Goal: Transaction & Acquisition: Download file/media

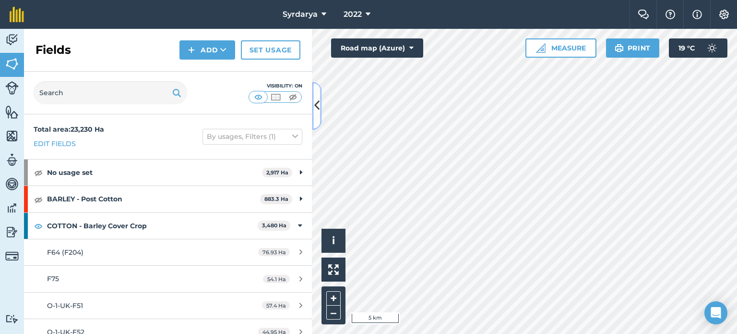
click at [318, 105] on icon at bounding box center [316, 105] width 5 height 17
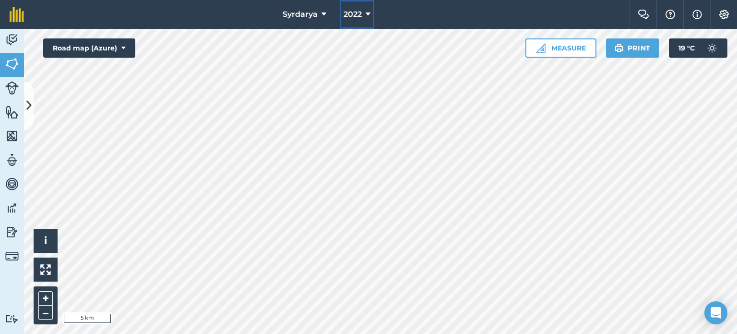
click at [374, 12] on button "2022" at bounding box center [357, 14] width 35 height 29
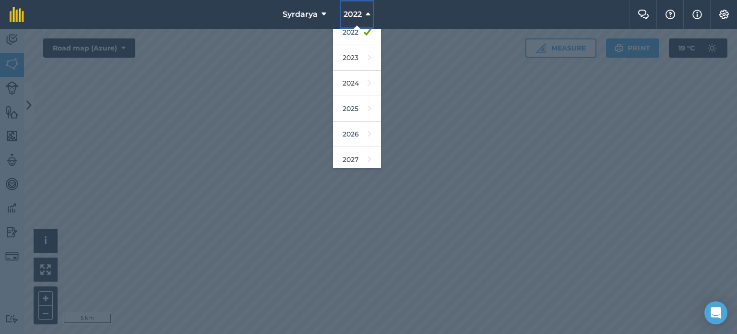
scroll to position [114, 0]
click at [355, 104] on link "2025" at bounding box center [357, 105] width 48 height 25
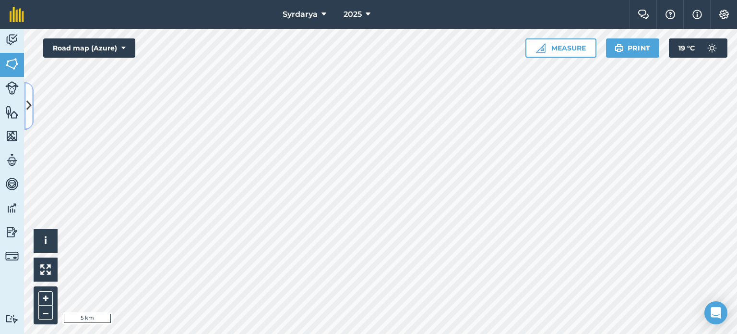
click at [30, 103] on icon at bounding box center [28, 105] width 5 height 17
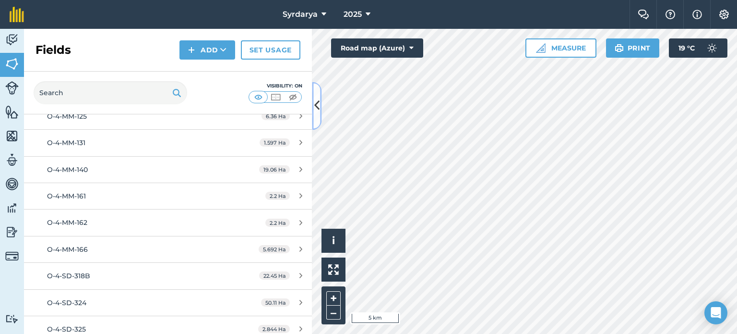
scroll to position [144, 0]
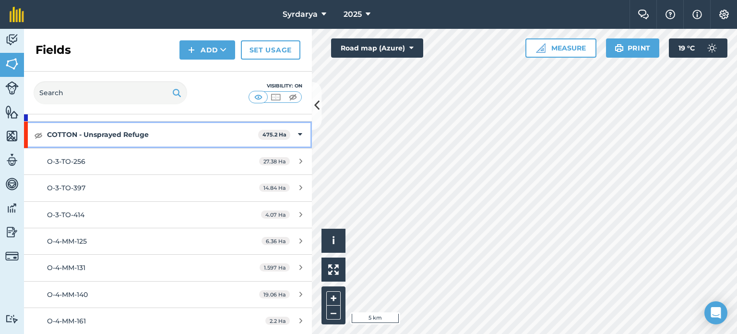
click at [296, 131] on div "COTTON - Unsprayed Refuge 475.2 Ha" at bounding box center [168, 134] width 288 height 26
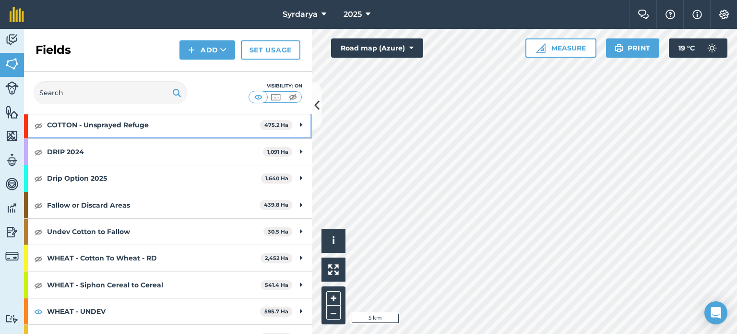
scroll to position [169, 0]
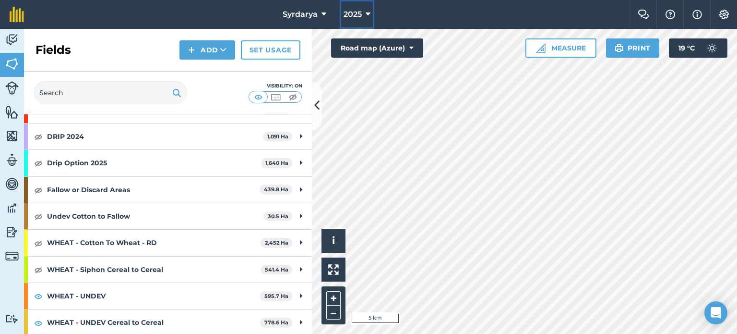
click at [363, 16] on button "2025" at bounding box center [357, 14] width 35 height 29
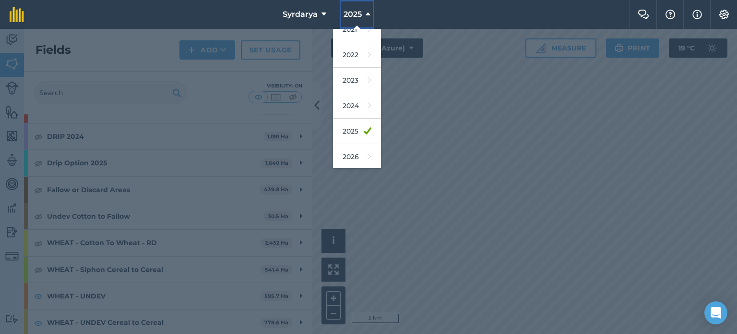
scroll to position [114, 0]
click at [91, 232] on div at bounding box center [368, 181] width 737 height 305
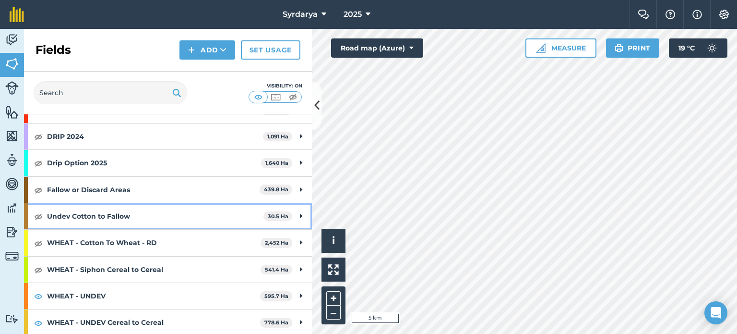
click at [111, 218] on strong "Undev Cotton to Fallow" at bounding box center [155, 216] width 216 height 26
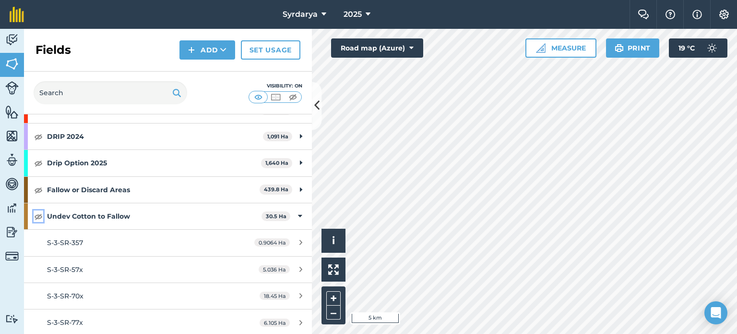
click at [36, 215] on img at bounding box center [38, 216] width 9 height 12
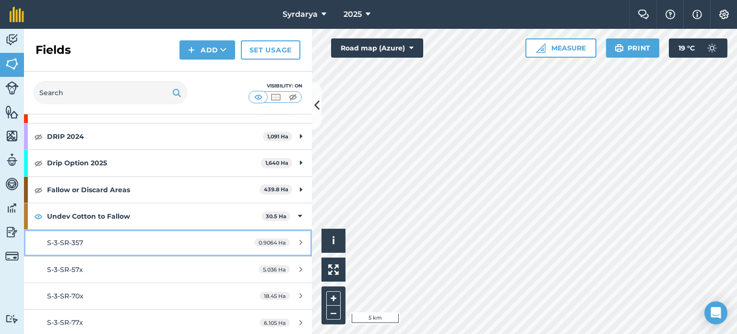
click at [70, 240] on span "S-3-SR-357" at bounding box center [65, 242] width 36 height 9
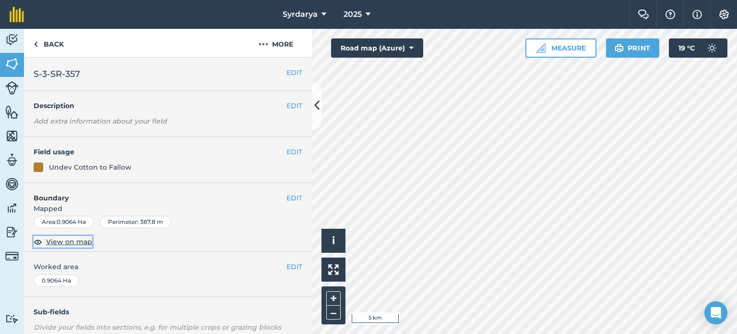
click at [77, 242] on span "View on map" at bounding box center [69, 241] width 46 height 11
click at [273, 42] on button "More" at bounding box center [276, 43] width 72 height 28
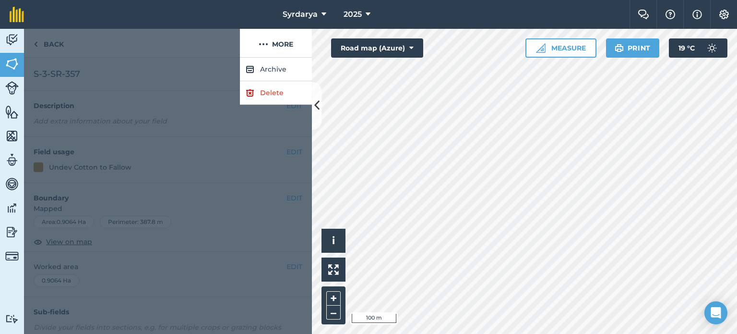
click at [253, 151] on div at bounding box center [168, 196] width 288 height 276
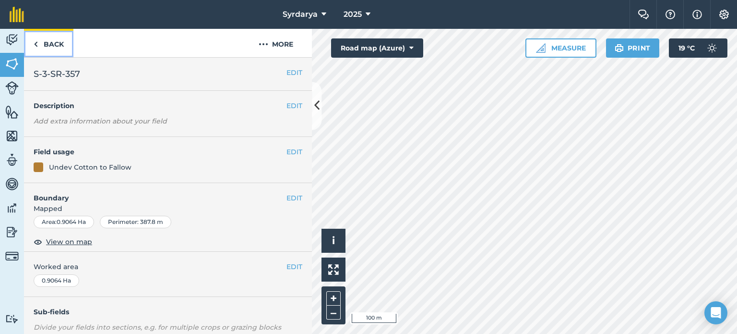
click at [37, 42] on img at bounding box center [36, 44] width 4 height 12
click at [38, 42] on link "Back" at bounding box center [48, 43] width 49 height 28
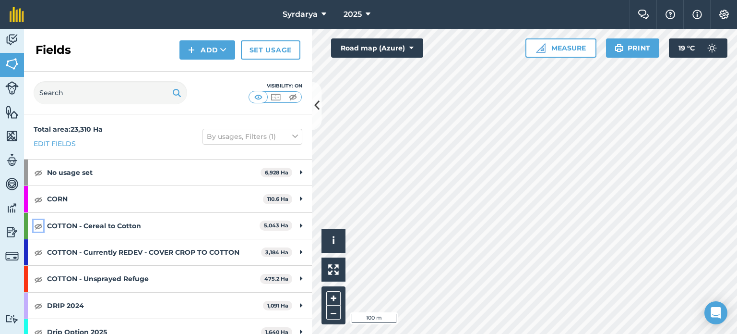
click at [40, 224] on img at bounding box center [38, 226] width 9 height 12
click at [38, 250] on img at bounding box center [38, 252] width 9 height 12
click at [38, 273] on img at bounding box center [38, 279] width 9 height 12
click at [38, 300] on img at bounding box center [38, 306] width 9 height 12
click at [41, 201] on img at bounding box center [38, 199] width 9 height 12
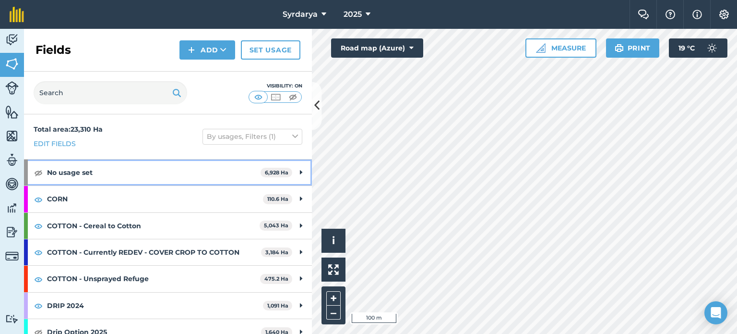
click at [44, 175] on div "No usage set 6,928 Ha" at bounding box center [168, 172] width 288 height 26
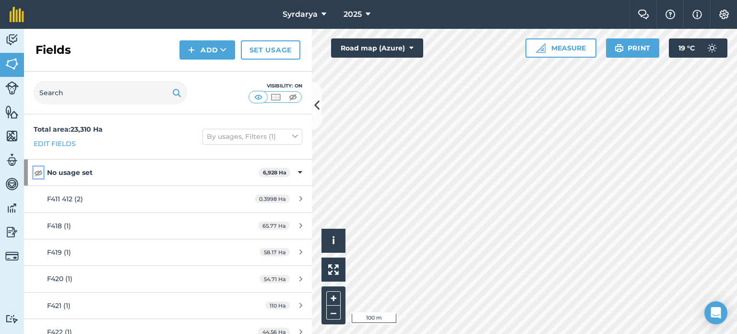
click at [38, 174] on img at bounding box center [38, 173] width 9 height 12
click at [37, 168] on img at bounding box center [38, 173] width 9 height 12
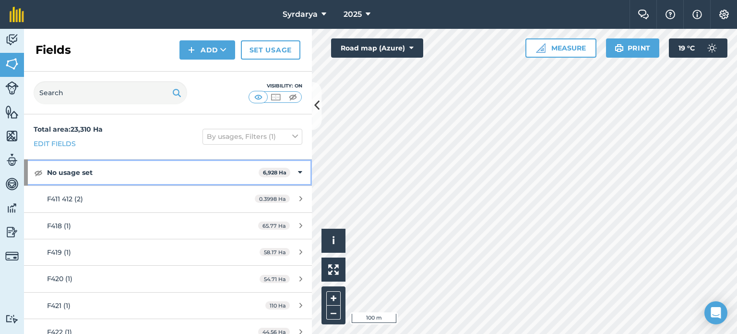
click at [298, 173] on icon at bounding box center [300, 172] width 4 height 11
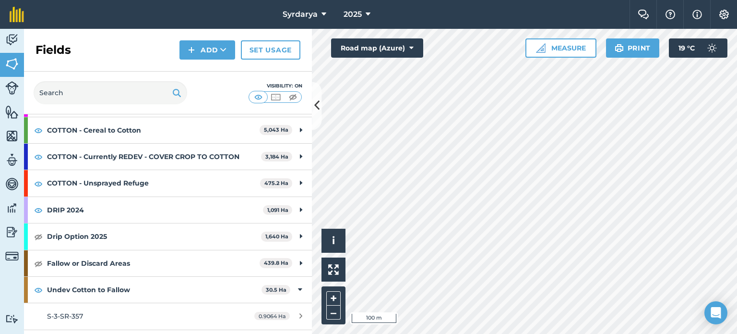
scroll to position [96, 0]
click at [38, 236] on img at bounding box center [38, 236] width 9 height 12
click at [38, 259] on img at bounding box center [38, 263] width 9 height 12
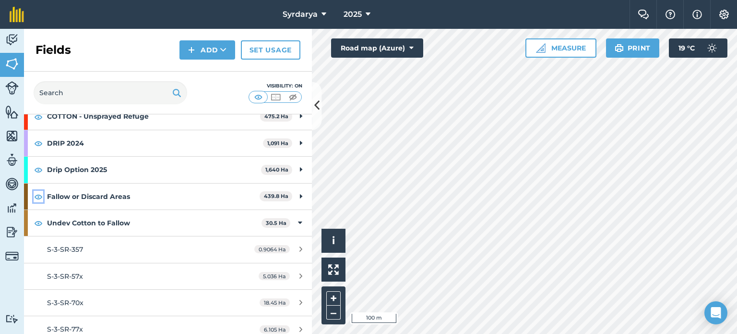
scroll to position [192, 0]
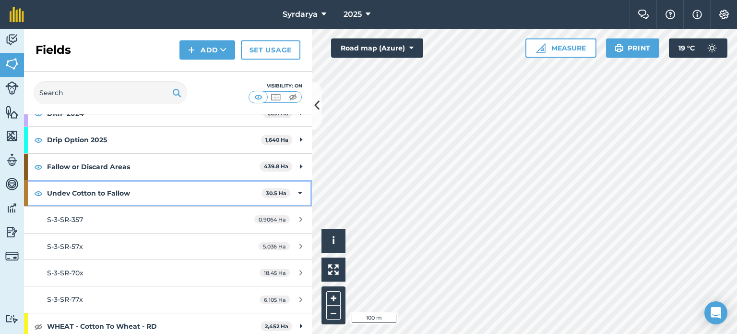
click at [298, 192] on icon at bounding box center [300, 193] width 4 height 11
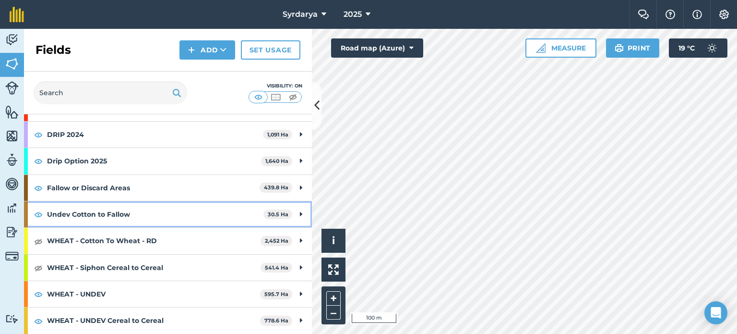
scroll to position [169, 0]
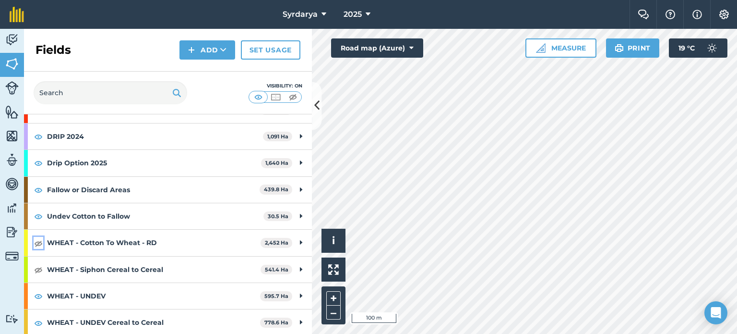
click at [41, 240] on img at bounding box center [38, 243] width 9 height 12
click at [38, 268] on img at bounding box center [38, 270] width 9 height 12
click at [37, 293] on img at bounding box center [38, 296] width 9 height 12
click at [39, 294] on img at bounding box center [38, 296] width 9 height 12
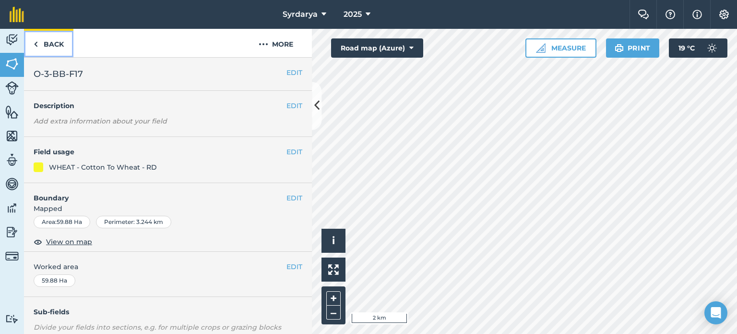
click at [35, 53] on link "Back" at bounding box center [48, 43] width 49 height 28
click at [36, 49] on link "Back" at bounding box center [48, 43] width 49 height 28
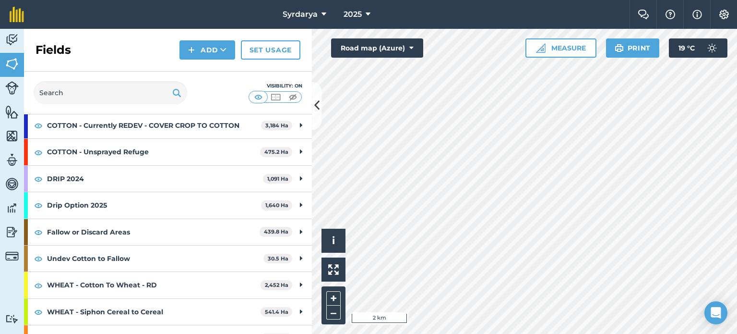
scroll to position [169, 0]
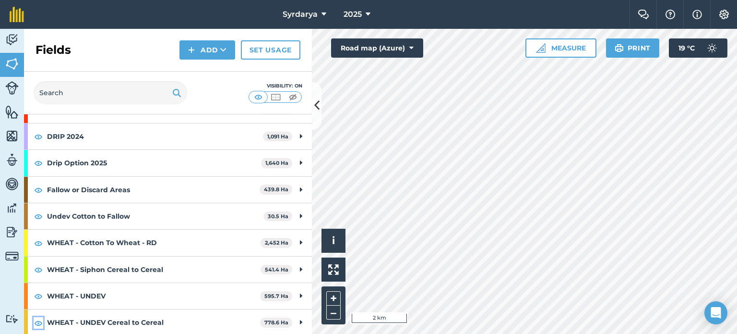
click at [36, 319] on img at bounding box center [38, 323] width 9 height 12
click at [40, 293] on img at bounding box center [38, 296] width 9 height 12
click at [42, 268] on img at bounding box center [38, 270] width 9 height 12
click at [39, 243] on img at bounding box center [38, 243] width 9 height 12
click at [38, 220] on img at bounding box center [38, 216] width 9 height 12
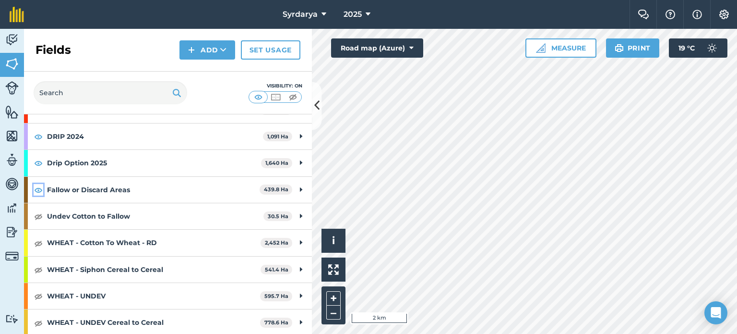
click at [38, 185] on img at bounding box center [38, 190] width 9 height 12
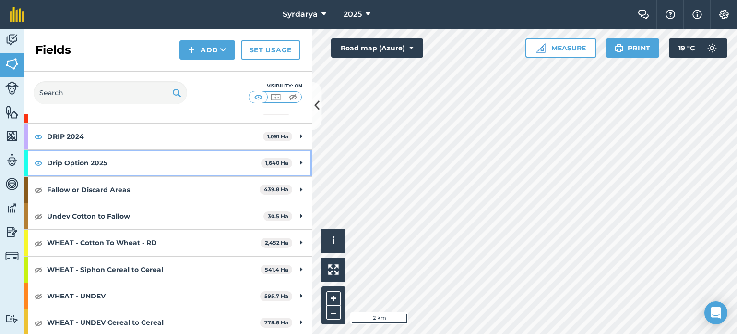
click at [40, 169] on div "Drip Option 2025 1,640 Ha" at bounding box center [168, 163] width 288 height 26
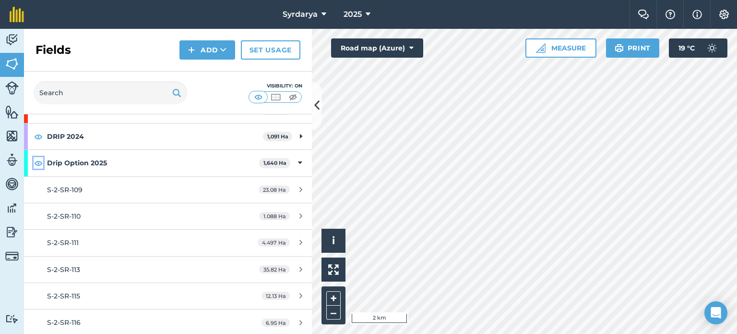
click at [40, 165] on img at bounding box center [38, 163] width 9 height 12
click at [39, 138] on img at bounding box center [38, 137] width 9 height 12
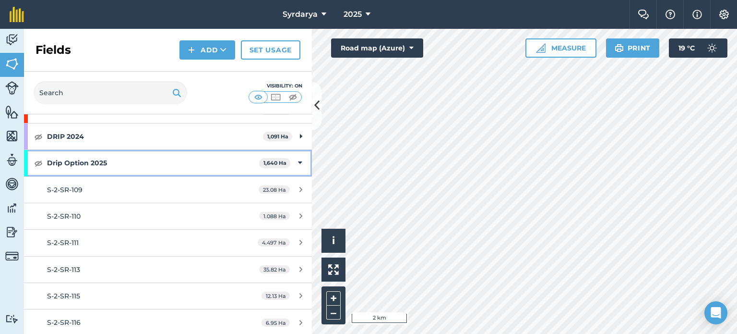
click at [296, 161] on div "Drip Option 2025 1,640 Ha" at bounding box center [168, 163] width 288 height 26
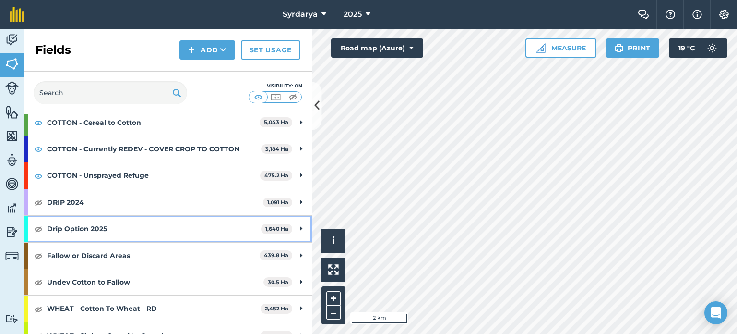
scroll to position [73, 0]
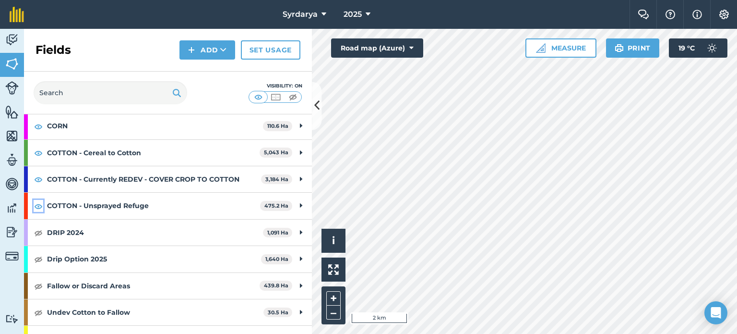
click at [39, 205] on img at bounding box center [38, 206] width 9 height 12
click at [38, 180] on img at bounding box center [38, 179] width 9 height 12
click at [37, 156] on img at bounding box center [38, 153] width 9 height 12
click at [38, 130] on img at bounding box center [38, 126] width 9 height 12
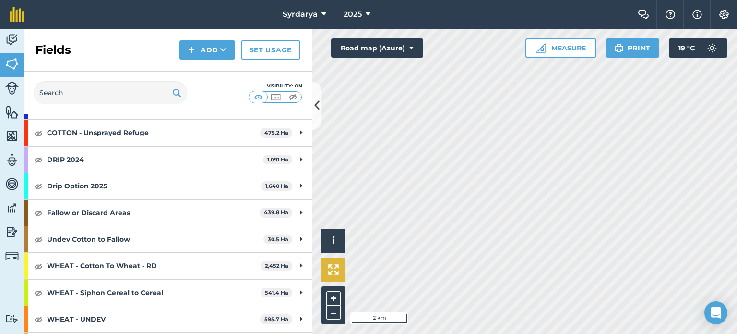
scroll to position [169, 0]
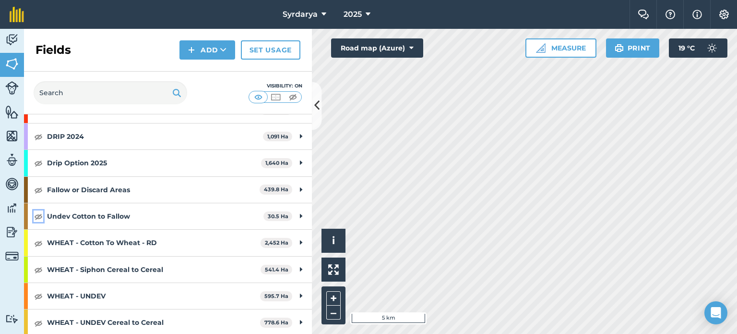
click at [37, 214] on img at bounding box center [38, 216] width 9 height 12
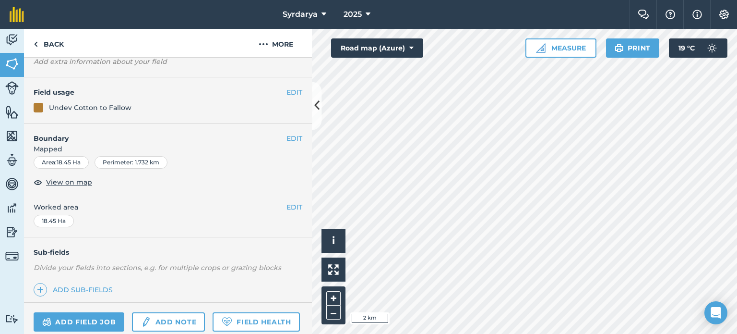
scroll to position [96, 0]
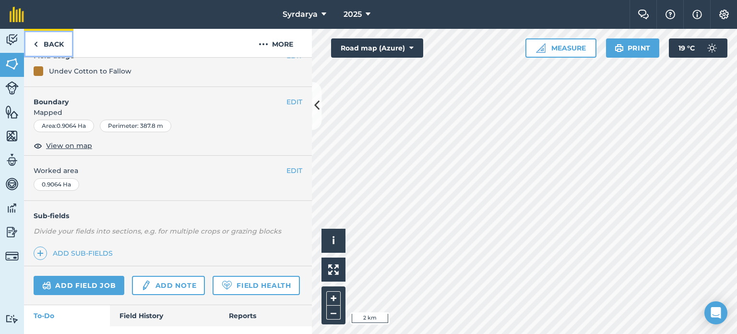
click at [39, 48] on link "Back" at bounding box center [48, 43] width 49 height 28
click at [36, 43] on img at bounding box center [36, 44] width 4 height 12
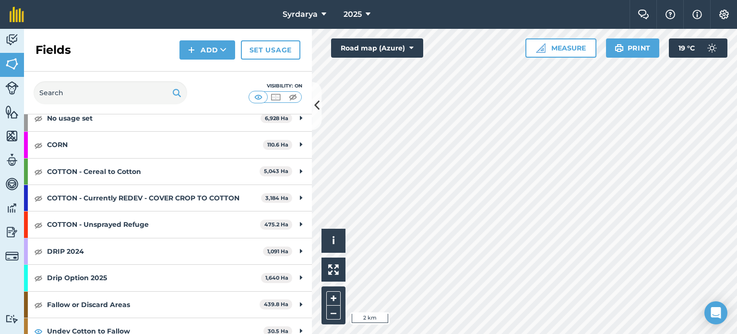
scroll to position [96, 0]
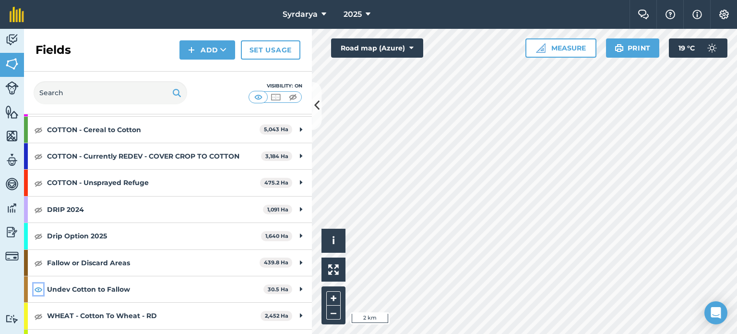
click at [36, 289] on img at bounding box center [38, 289] width 9 height 12
click at [42, 262] on img at bounding box center [38, 263] width 9 height 12
click at [366, 18] on icon at bounding box center [368, 15] width 5 height 12
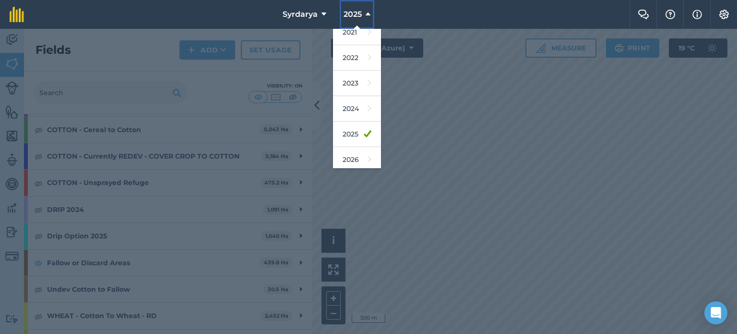
scroll to position [114, 0]
click at [457, 165] on div at bounding box center [368, 181] width 737 height 305
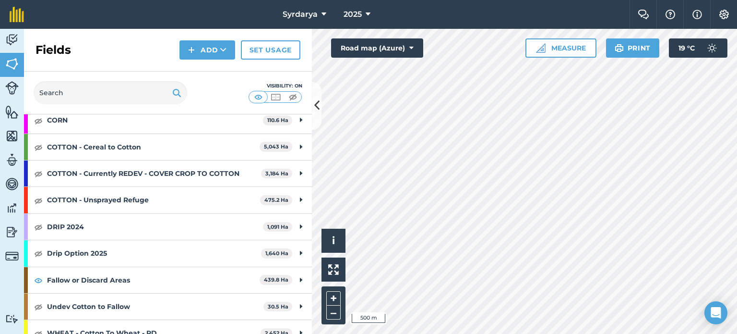
scroll to position [73, 0]
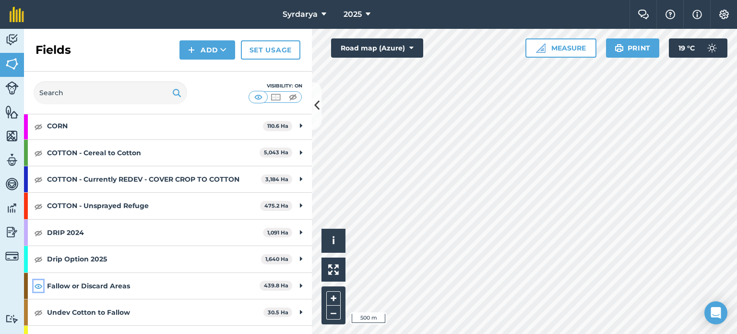
click at [39, 288] on img at bounding box center [38, 286] width 9 height 12
click at [40, 155] on img at bounding box center [38, 153] width 9 height 12
click at [317, 14] on span "Syrdarya" at bounding box center [300, 15] width 35 height 12
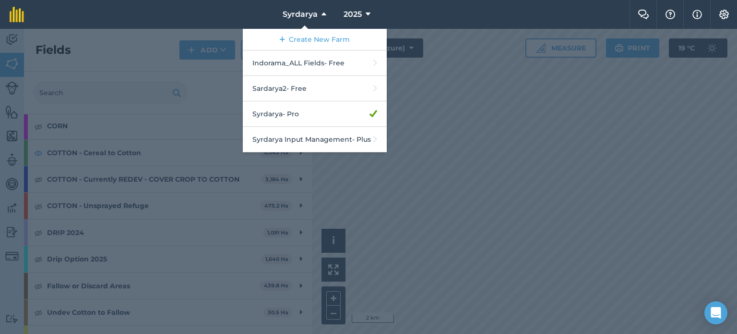
click at [628, 176] on div at bounding box center [368, 181] width 737 height 305
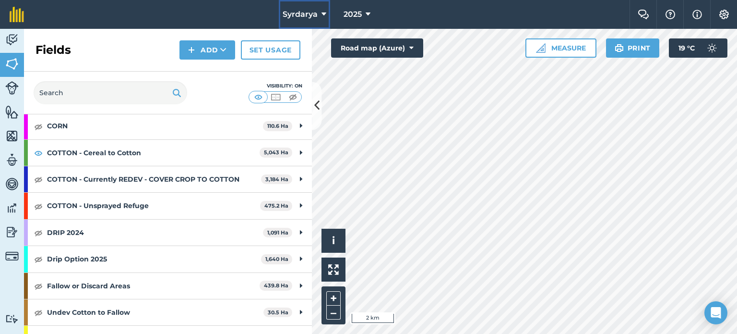
click at [316, 11] on span "Syrdarya" at bounding box center [300, 15] width 35 height 12
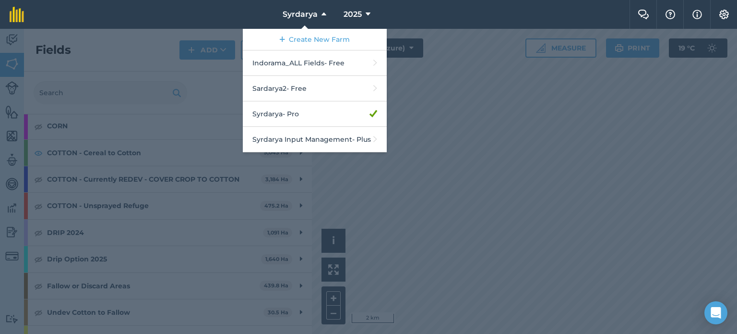
click at [587, 156] on div at bounding box center [368, 181] width 737 height 305
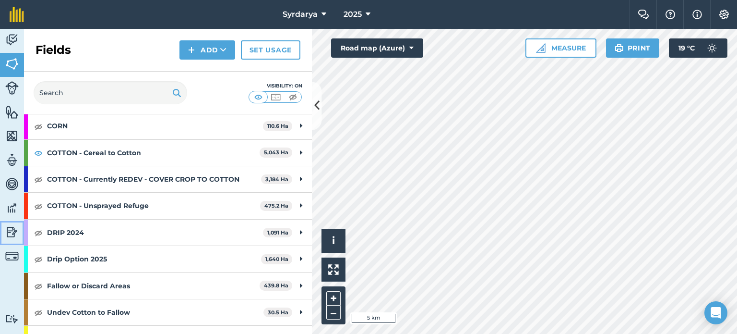
click at [10, 234] on img at bounding box center [11, 232] width 13 height 14
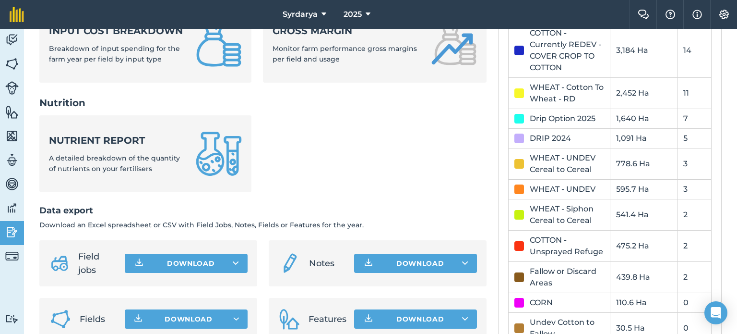
scroll to position [458, 0]
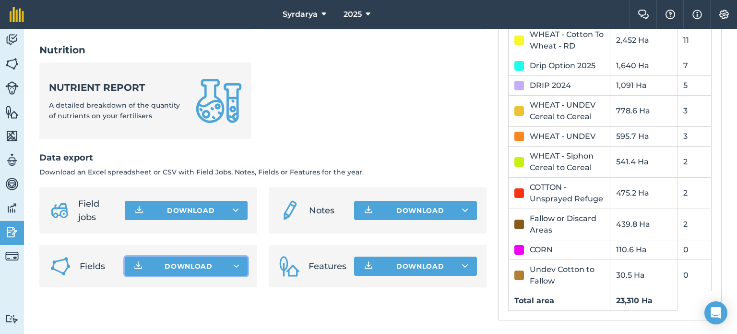
click at [180, 271] on span "Download" at bounding box center [189, 266] width 48 height 10
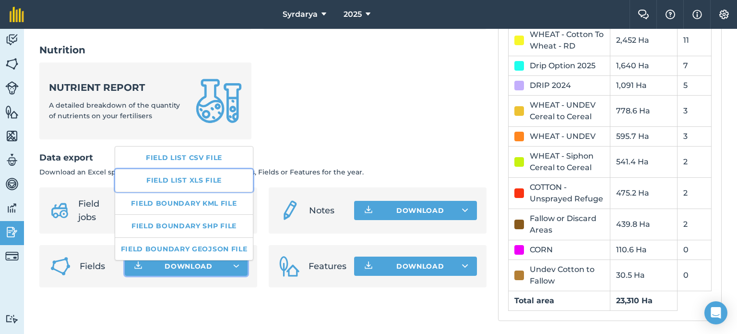
click at [186, 176] on link "Field list XLS file" at bounding box center [184, 180] width 138 height 22
